Goal: Information Seeking & Learning: Check status

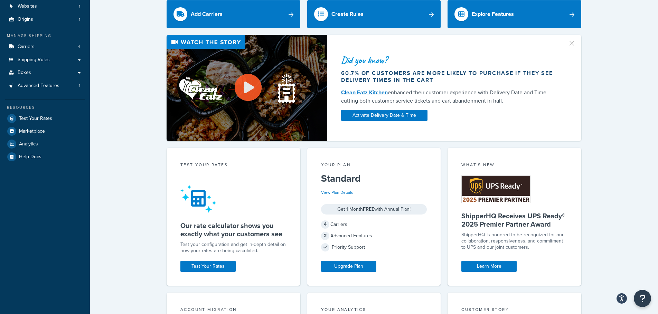
scroll to position [107, 0]
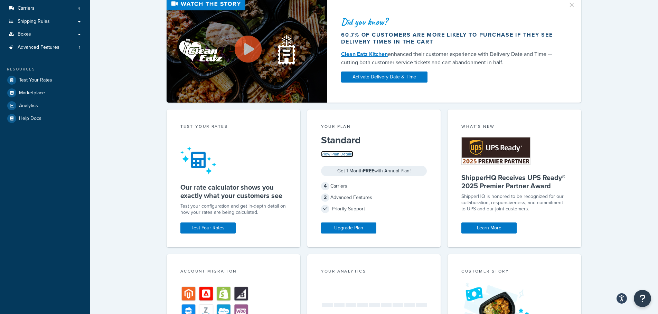
click at [337, 153] on link "View Plan Details" at bounding box center [337, 154] width 32 height 6
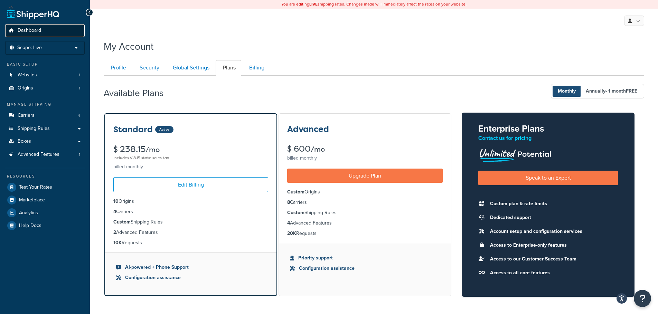
click at [30, 28] on span "Dashboard" at bounding box center [29, 31] width 23 height 6
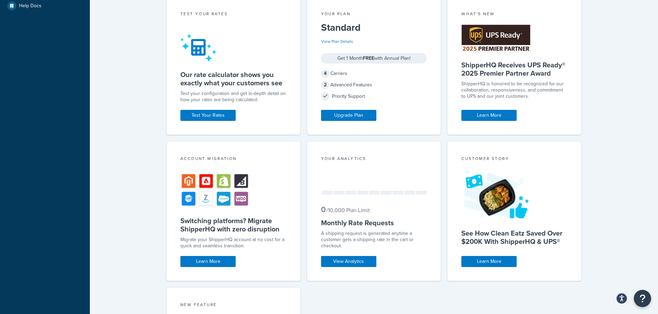
scroll to position [224, 0]
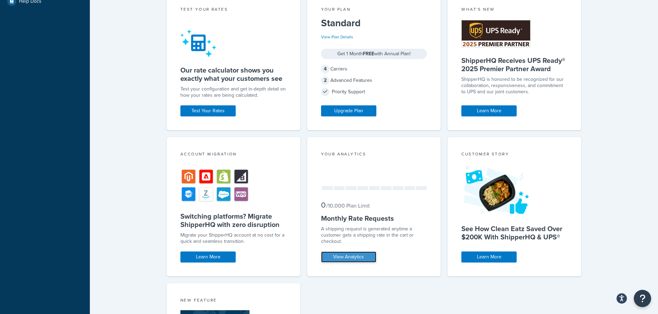
click at [354, 258] on link "View Analytics" at bounding box center [348, 256] width 55 height 11
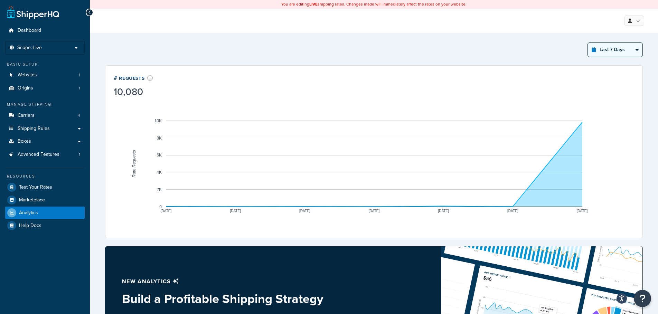
click at [606, 52] on select "Last 24 Hours Last 7 Days Last 30 Days Last 3 Months Last 6 Months Last 12 Mont…" at bounding box center [614, 50] width 55 height 14
click at [587, 43] on select "Last 24 Hours Last 7 Days Last 30 Days Last 3 Months Last 6 Months Last 12 Mont…" at bounding box center [614, 50] width 55 height 14
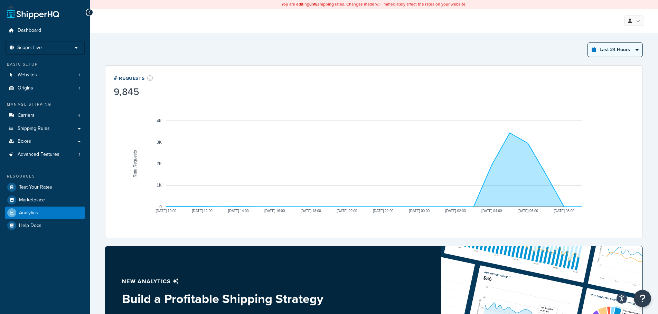
click at [602, 49] on select "Last 24 Hours Last 7 Days Last 30 Days Last 3 Months Last 6 Months Last 12 Mont…" at bounding box center [614, 50] width 55 height 14
click at [587, 43] on select "Last 24 Hours Last 7 Days Last 30 Days Last 3 Months Last 6 Months Last 12 Mont…" at bounding box center [614, 50] width 55 height 14
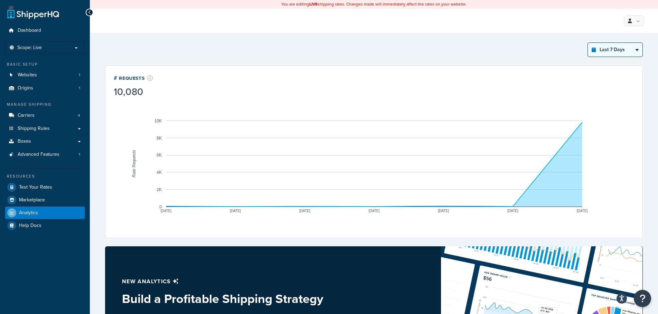
click at [615, 49] on select "Last 24 Hours Last 7 Days Last 30 Days Last 3 Months Last 6 Months Last 12 Mont…" at bounding box center [614, 50] width 55 height 14
select select "last_30_days"
click at [587, 43] on select "Last 24 Hours Last 7 Days Last 30 Days Last 3 Months Last 6 Months Last 12 Mont…" at bounding box center [614, 50] width 55 height 14
